Goal: Task Accomplishment & Management: Manage account settings

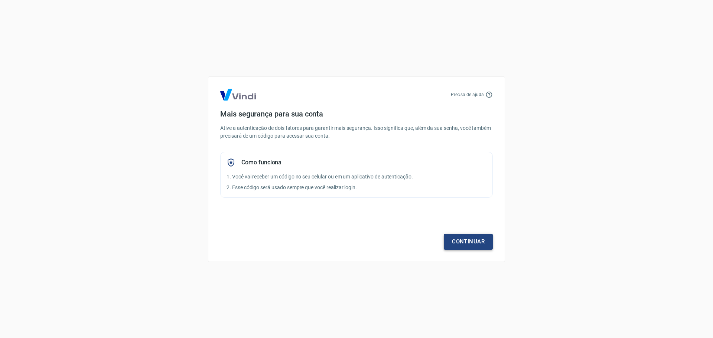
click at [463, 240] on link "Continuar" at bounding box center [468, 242] width 49 height 16
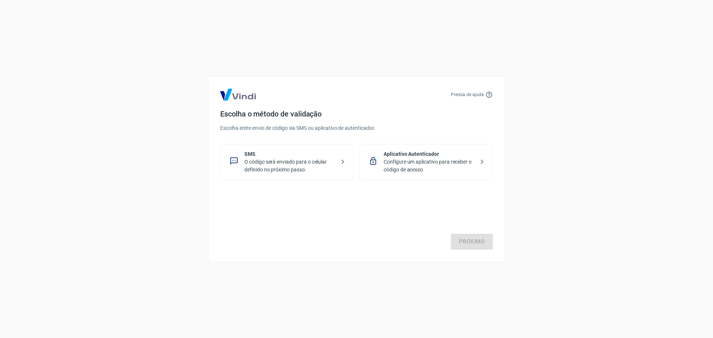
click at [320, 169] on p "O código será enviado para o celular definido no próximo passo." at bounding box center [289, 166] width 91 height 16
click at [458, 242] on link "Próximo" at bounding box center [472, 242] width 42 height 16
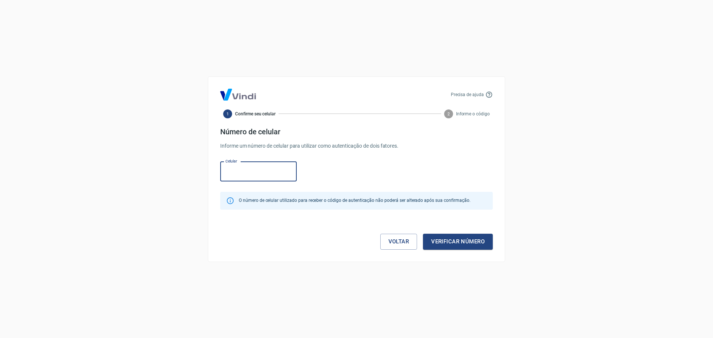
click at [261, 174] on input "Celular" at bounding box center [258, 172] width 76 height 20
type input "(71) 99130-2736"
drag, startPoint x: 439, startPoint y: 237, endPoint x: 478, endPoint y: 235, distance: 38.3
click at [439, 237] on button "Verificar número" at bounding box center [458, 242] width 70 height 16
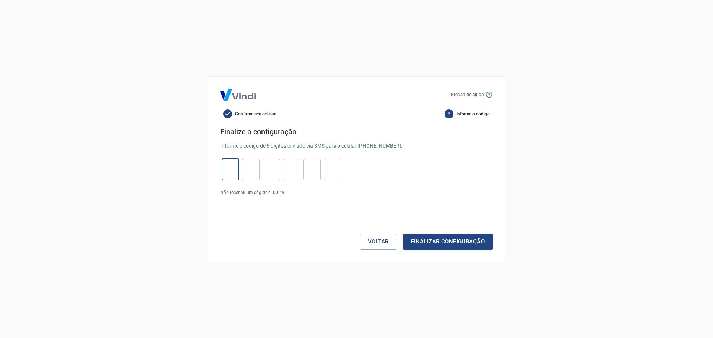
click at [231, 168] on input "tel" at bounding box center [230, 170] width 17 height 16
type input "8"
type input "3"
type input "0"
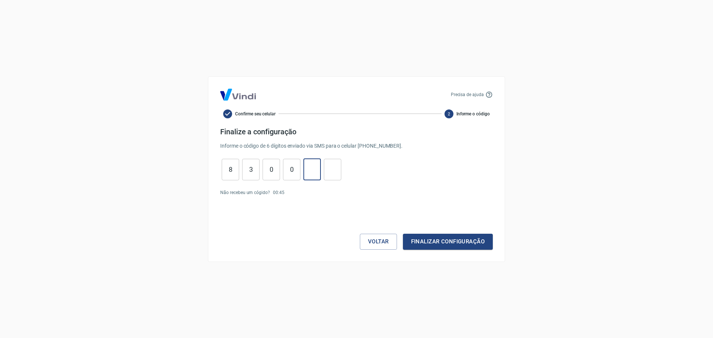
type input "7"
type input "1"
click at [426, 242] on button "Finalizar configuração" at bounding box center [448, 242] width 90 height 16
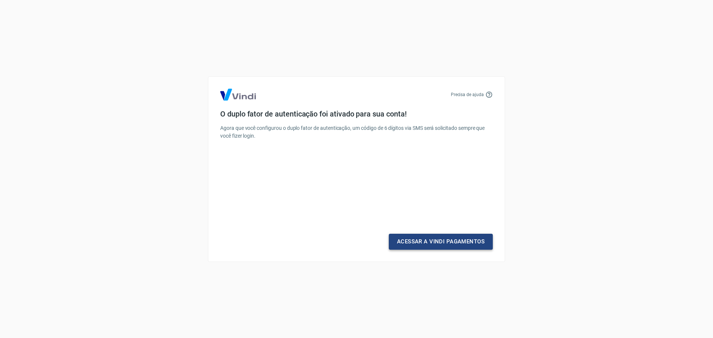
click at [449, 243] on link "Acessar a Vindi Pagamentos" at bounding box center [441, 242] width 104 height 16
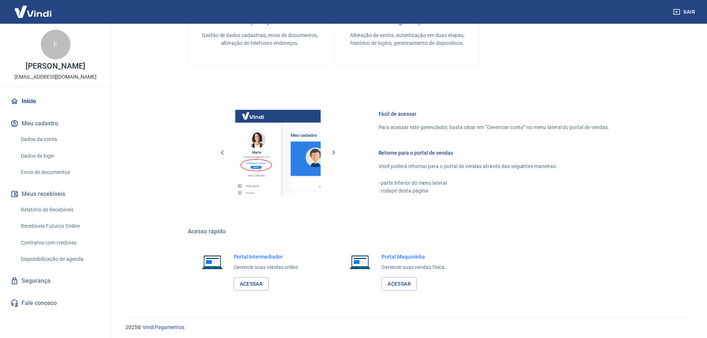
scroll to position [375, 0]
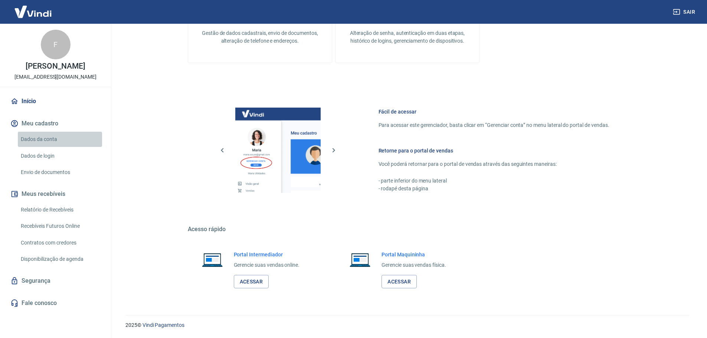
click at [46, 137] on link "Dados da conta" at bounding box center [60, 139] width 84 height 15
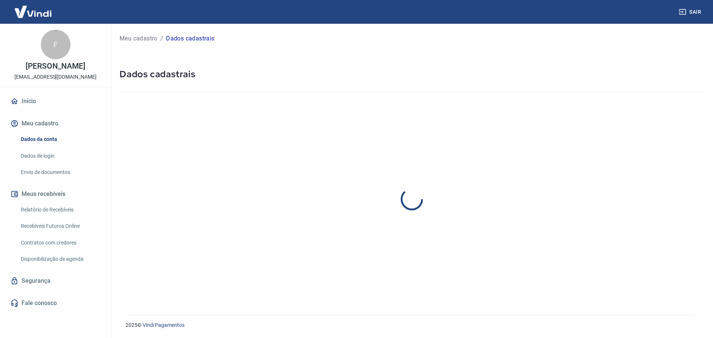
select select "BA"
select select "business"
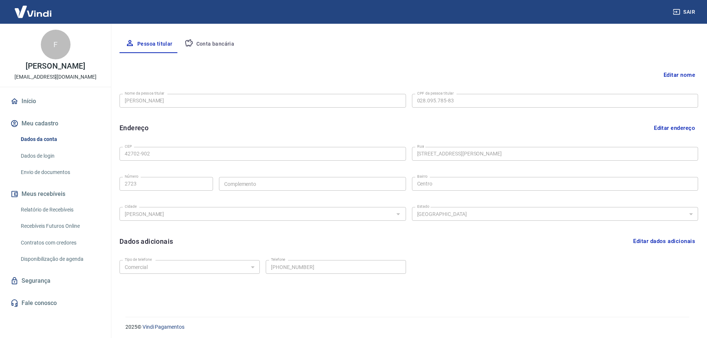
scroll to position [137, 0]
click at [47, 153] on link "Dados de login" at bounding box center [60, 156] width 84 height 15
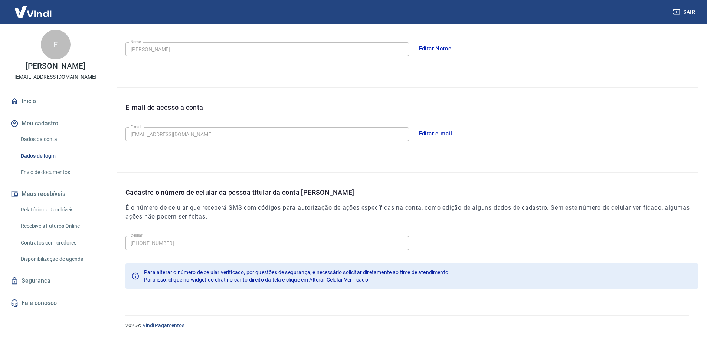
scroll to position [137, 0]
click at [42, 169] on link "Envio de documentos" at bounding box center [60, 172] width 84 height 15
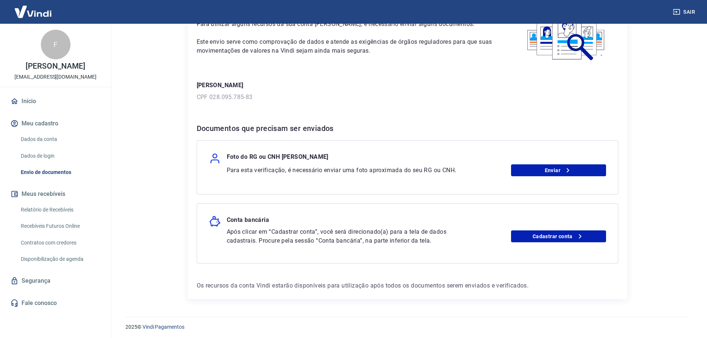
scroll to position [59, 0]
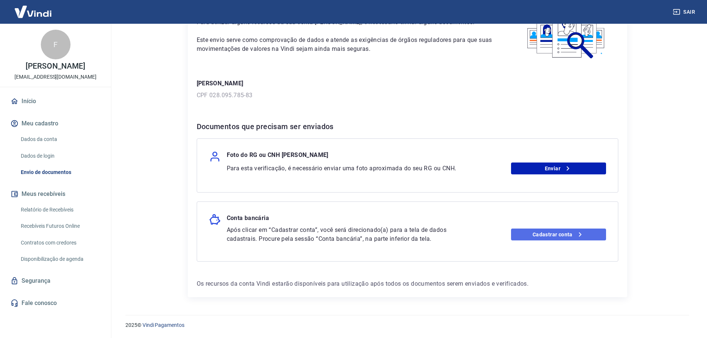
click at [530, 234] on link "Cadastrar conta" at bounding box center [558, 235] width 95 height 12
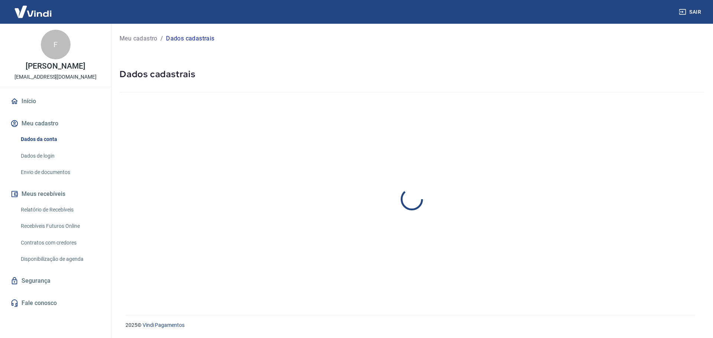
select select "BA"
select select "business"
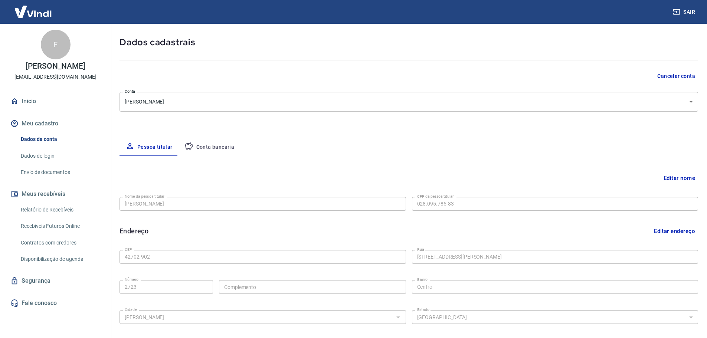
scroll to position [137, 0]
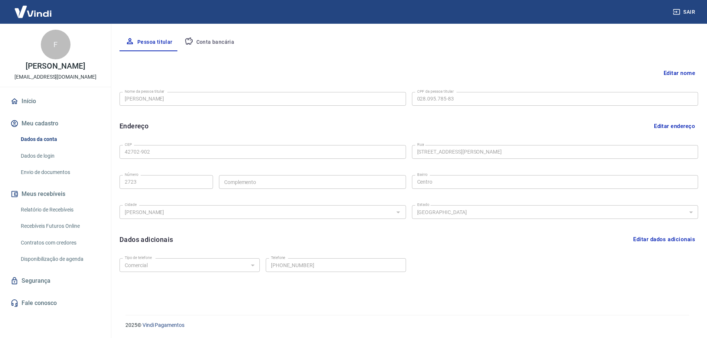
click at [214, 39] on button "Conta bancária" at bounding box center [210, 42] width 62 height 18
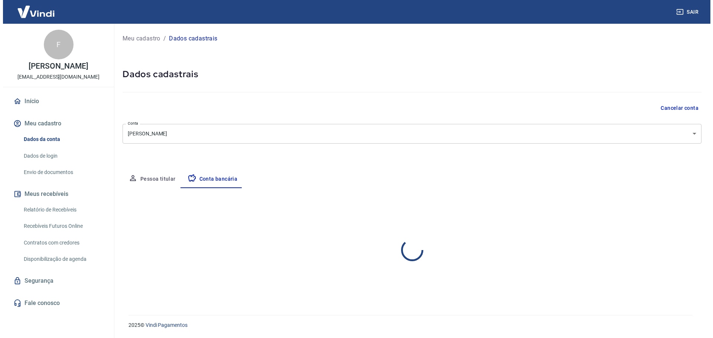
scroll to position [0, 0]
select select "1"
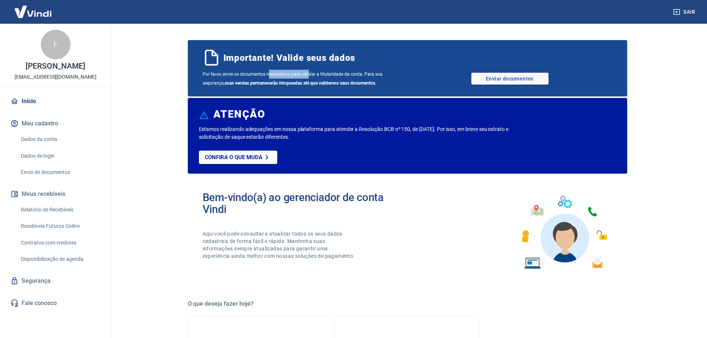
drag, startPoint x: 267, startPoint y: 72, endPoint x: 308, endPoint y: 75, distance: 40.6
click at [308, 75] on span "Por favor, envie os documentos necessários para validar a titularidade da conta…" at bounding box center [305, 79] width 205 height 18
click at [521, 83] on link "Enviar documentos" at bounding box center [510, 79] width 77 height 12
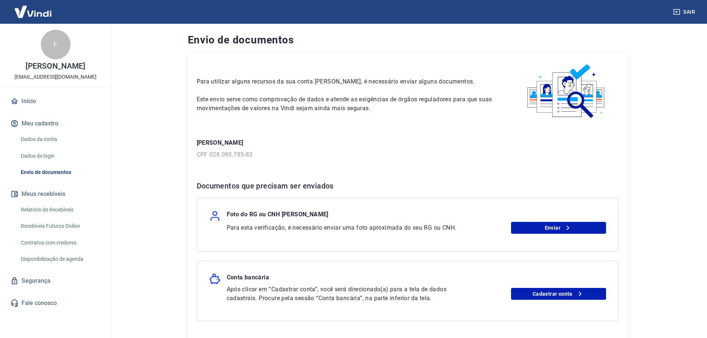
click at [49, 104] on link "Início" at bounding box center [55, 101] width 93 height 16
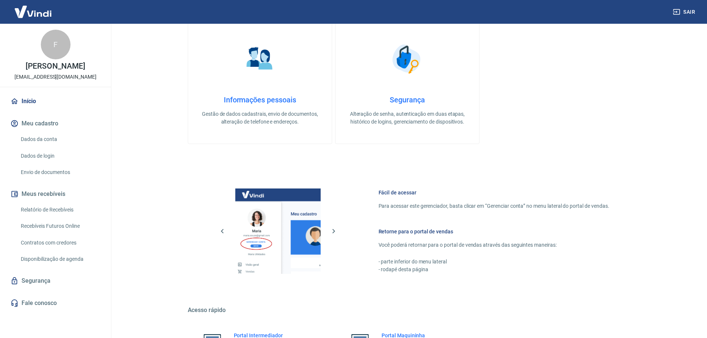
scroll to position [375, 0]
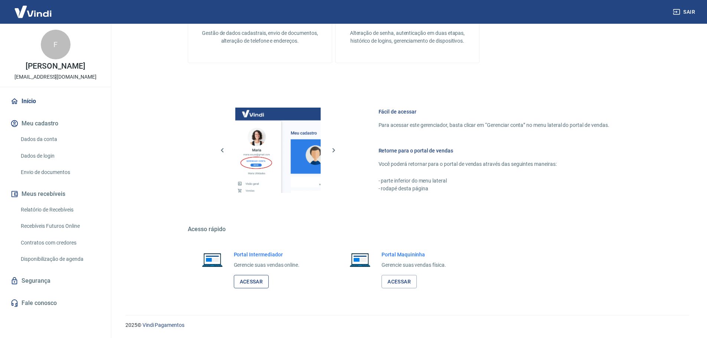
click at [259, 280] on link "Acessar" at bounding box center [251, 282] width 35 height 14
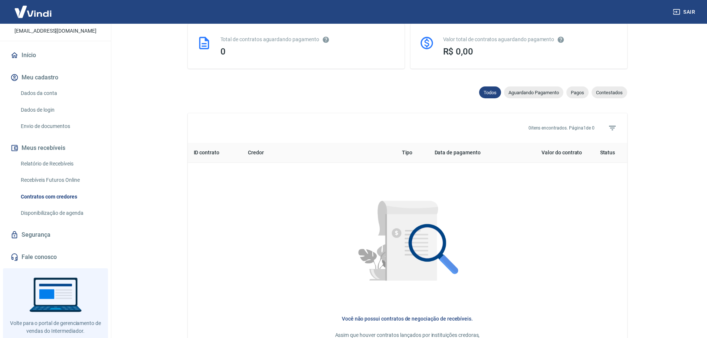
scroll to position [63, 0]
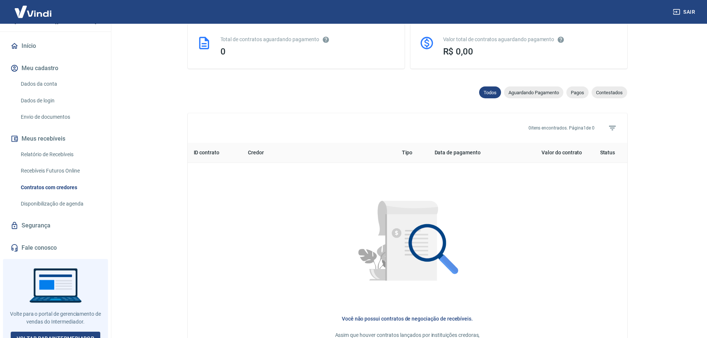
click at [68, 198] on link "Disponibilização de agenda" at bounding box center [60, 203] width 84 height 15
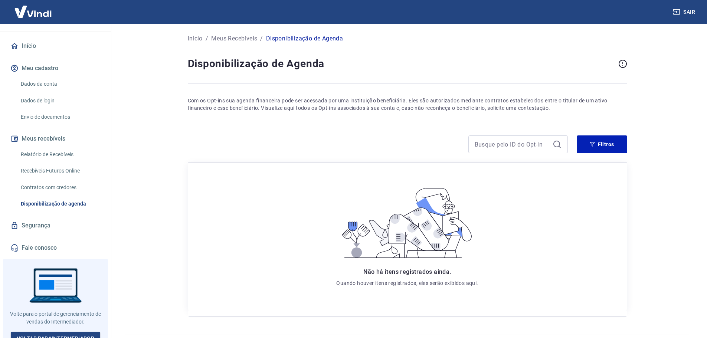
click at [64, 163] on link "Recebíveis Futuros Online" at bounding box center [60, 170] width 84 height 15
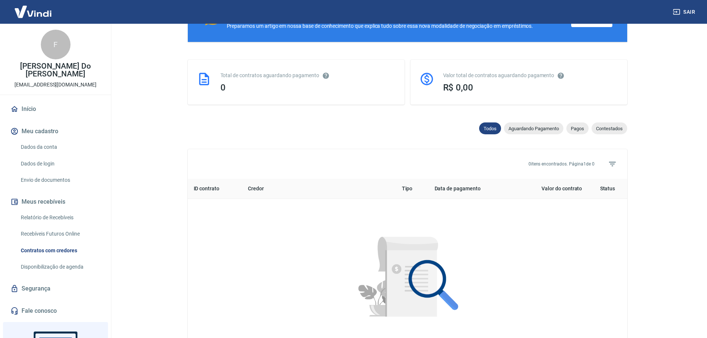
scroll to position [37, 0]
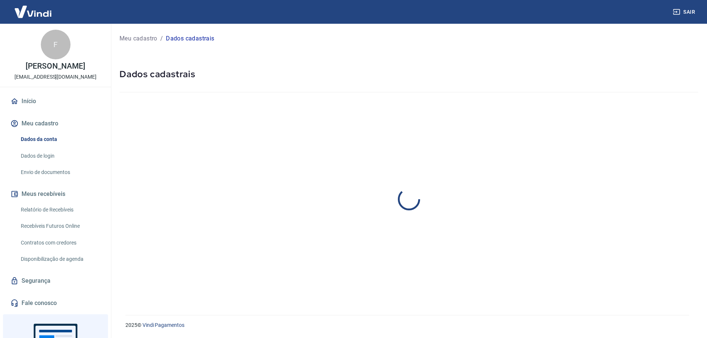
select select "BA"
select select "business"
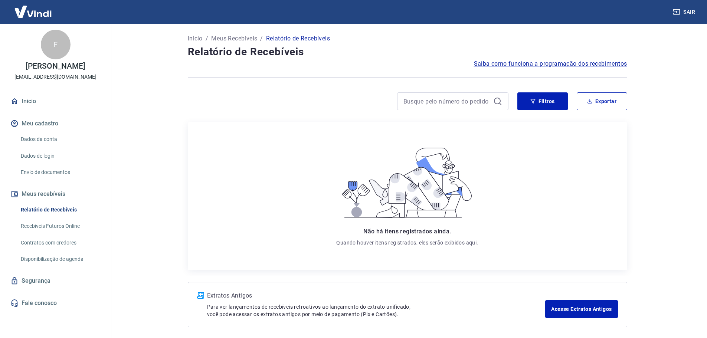
click at [77, 242] on link "Contratos com credores" at bounding box center [60, 242] width 84 height 15
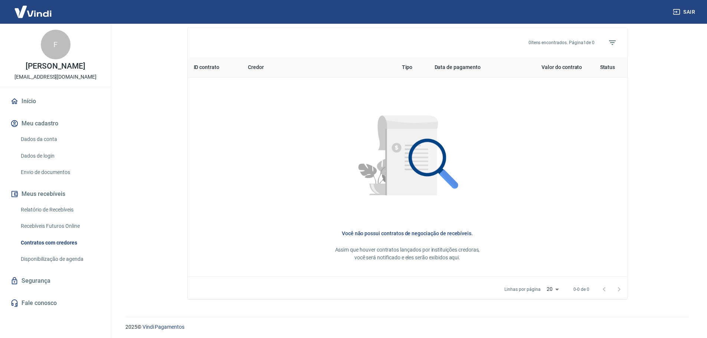
scroll to position [276, 0]
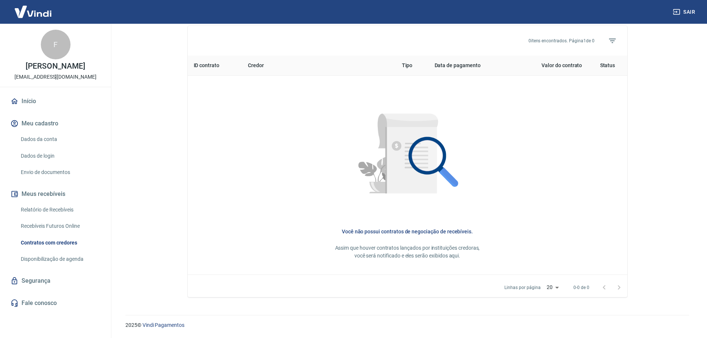
click at [65, 255] on link "Disponibilização de agenda" at bounding box center [60, 259] width 84 height 15
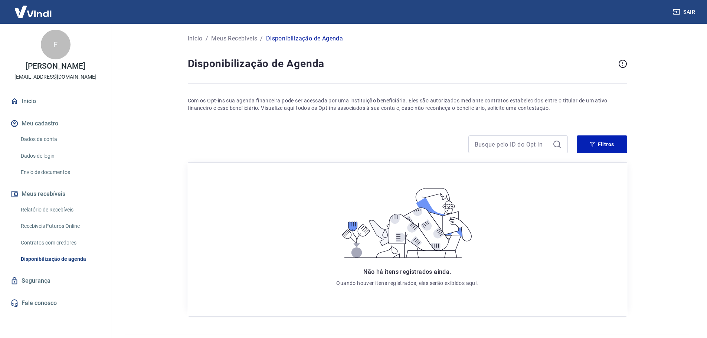
click at [64, 201] on button "Meus recebíveis" at bounding box center [55, 194] width 93 height 16
click at [62, 208] on link "Relatório de Recebíveis" at bounding box center [60, 209] width 84 height 15
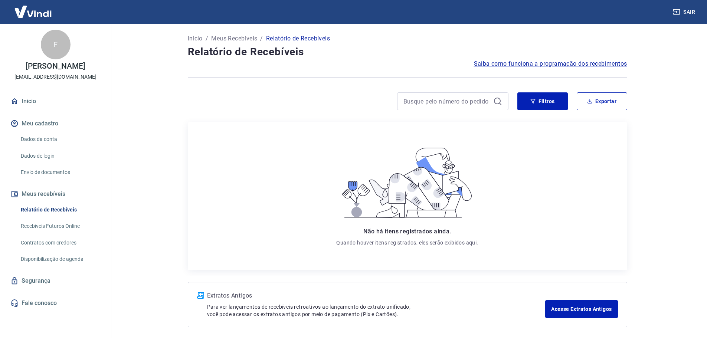
click at [53, 152] on link "Dados de login" at bounding box center [60, 156] width 84 height 15
click at [56, 172] on link "Envio de documentos" at bounding box center [60, 172] width 84 height 15
click at [49, 140] on link "Dados da conta" at bounding box center [60, 139] width 84 height 15
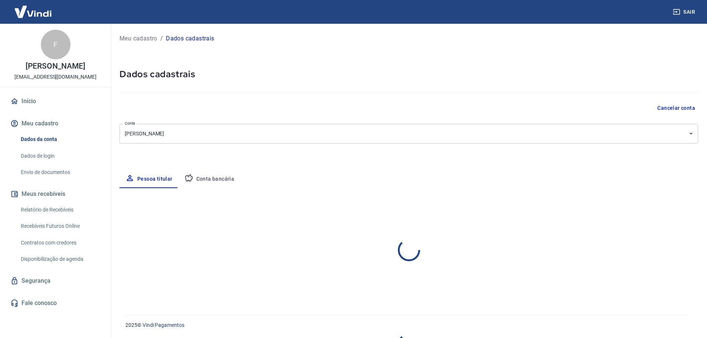
select select "BA"
select select "business"
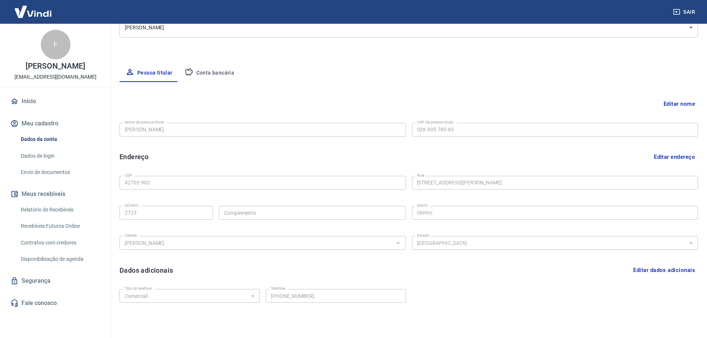
scroll to position [137, 0]
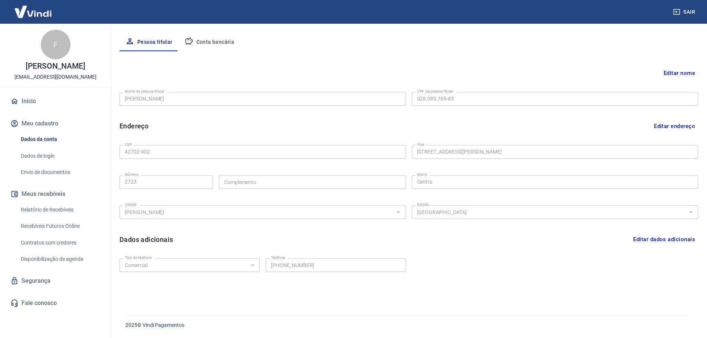
click at [75, 254] on link "Disponibilização de agenda" at bounding box center [60, 259] width 84 height 15
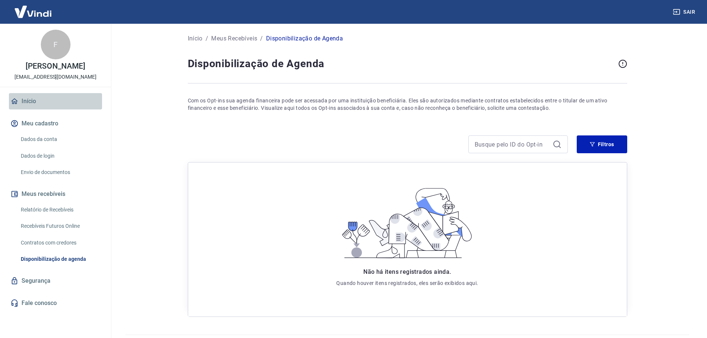
click at [63, 101] on link "Início" at bounding box center [55, 101] width 93 height 16
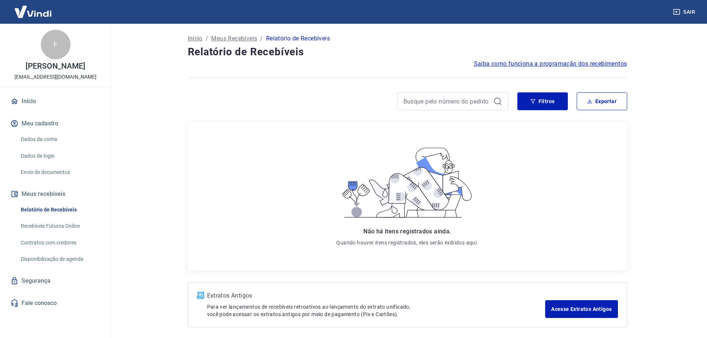
click at [62, 41] on div "F" at bounding box center [56, 45] width 30 height 30
click at [62, 55] on div "F" at bounding box center [56, 45] width 30 height 30
click at [62, 61] on div "F [PERSON_NAME] valle [EMAIL_ADDRESS][DOMAIN_NAME]" at bounding box center [55, 55] width 111 height 63
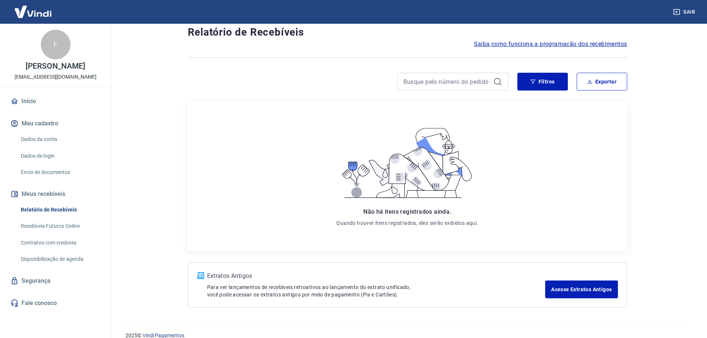
scroll to position [30, 0]
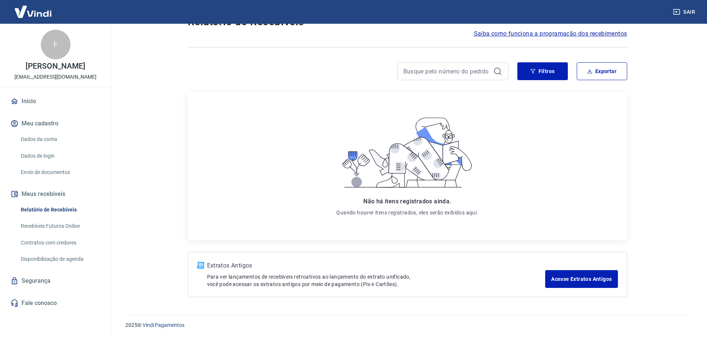
click at [26, 103] on link "Início" at bounding box center [55, 101] width 93 height 16
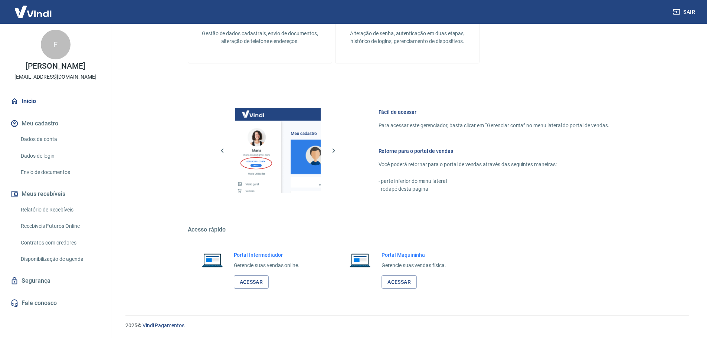
scroll to position [375, 0]
click at [261, 281] on link "Acessar" at bounding box center [251, 282] width 35 height 14
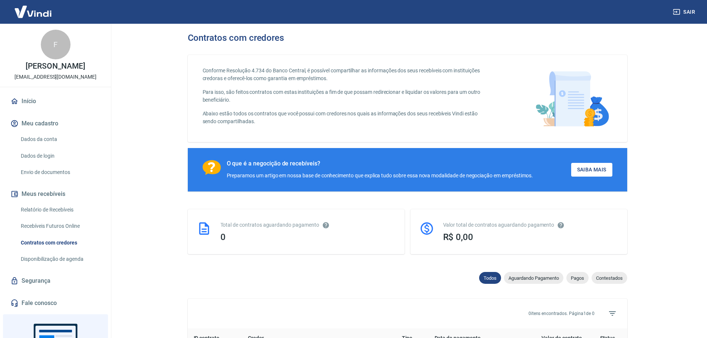
click at [41, 99] on link "Início" at bounding box center [55, 101] width 93 height 16
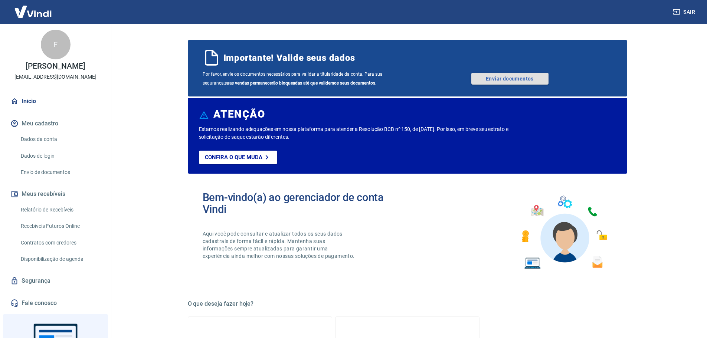
click at [511, 79] on link "Enviar documentos" at bounding box center [510, 79] width 77 height 12
